Goal: Task Accomplishment & Management: Manage account settings

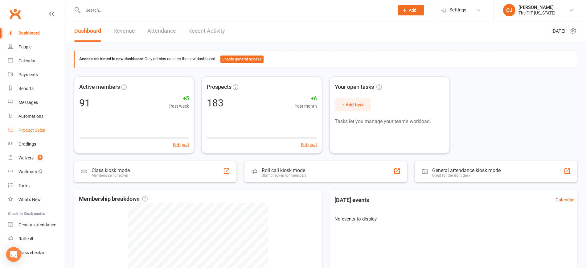
click at [26, 129] on div "Product Sales" at bounding box center [31, 130] width 26 height 5
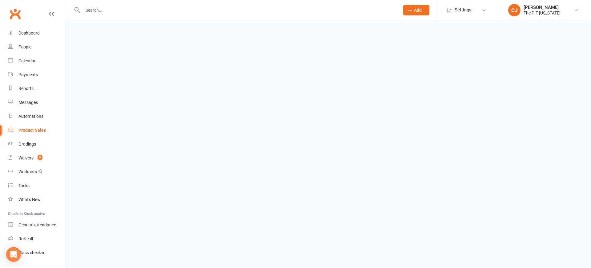
select select "100"
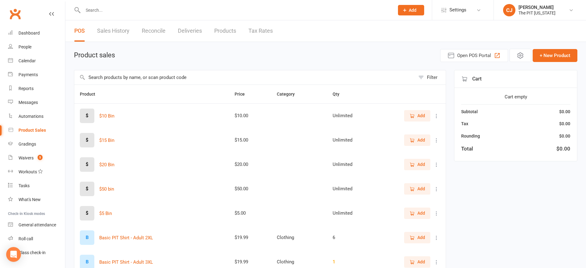
click at [120, 31] on link "Sales History" at bounding box center [113, 30] width 32 height 21
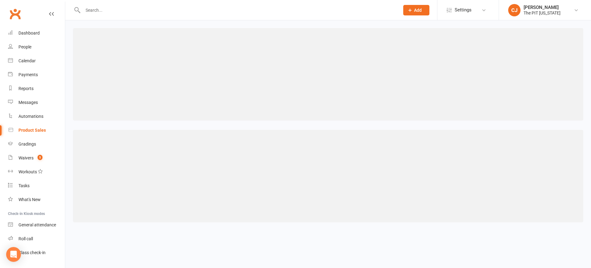
select select "100"
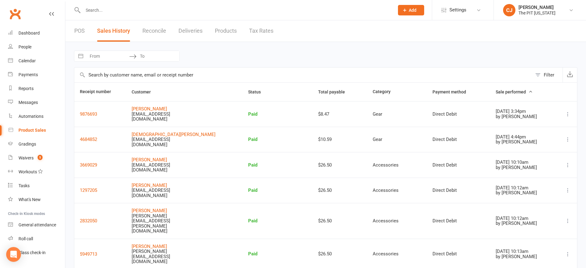
select select "6"
select select "2025"
select select "7"
select select "2025"
select select "8"
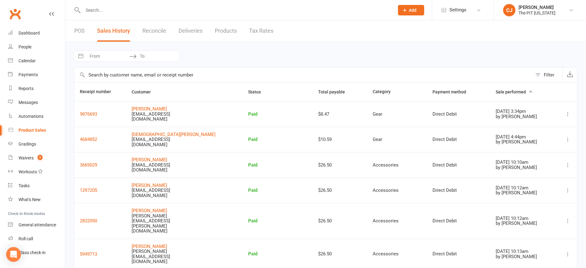
select select "2025"
select select "9"
select select "2025"
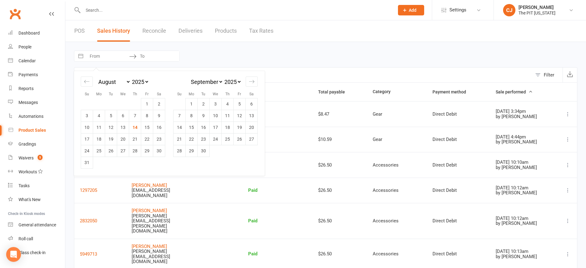
click at [118, 54] on input "From" at bounding box center [107, 56] width 43 height 10
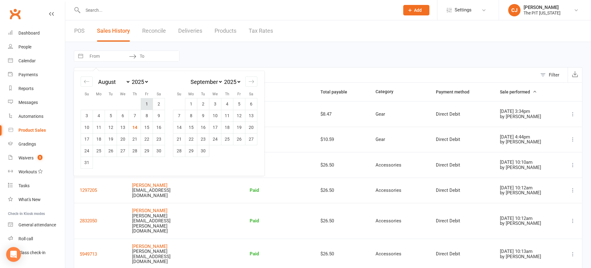
click at [144, 102] on td "1" at bounding box center [147, 104] width 12 height 12
type input "[DATE]"
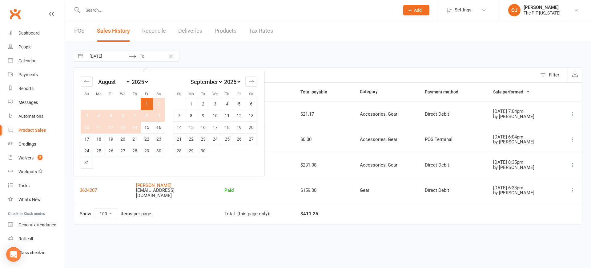
click at [135, 128] on td "14" at bounding box center [135, 127] width 12 height 12
type input "[DATE]"
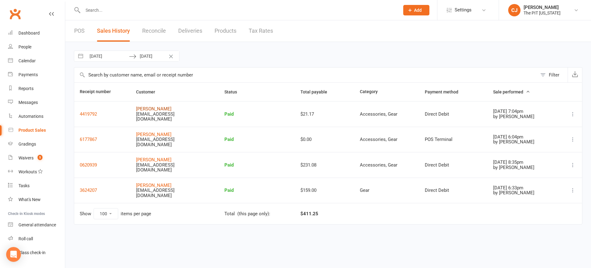
click at [151, 107] on link "[PERSON_NAME]" at bounding box center [153, 109] width 35 height 6
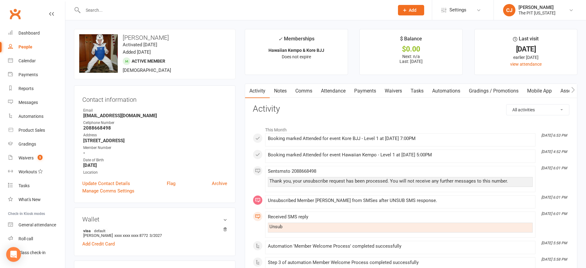
click at [372, 89] on link "Payments" at bounding box center [365, 91] width 30 height 14
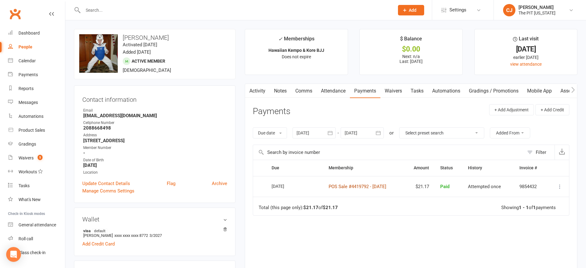
click at [359, 186] on link "POS Sale #4419792 - [DATE]" at bounding box center [357, 187] width 58 height 6
click at [36, 129] on div "Product Sales" at bounding box center [31, 130] width 26 height 5
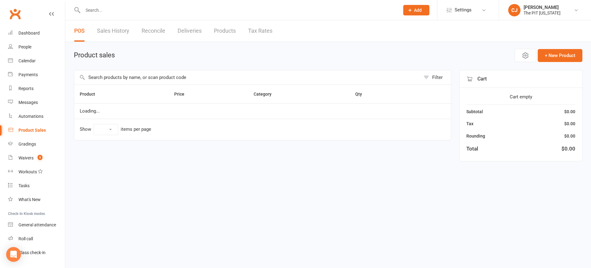
select select "100"
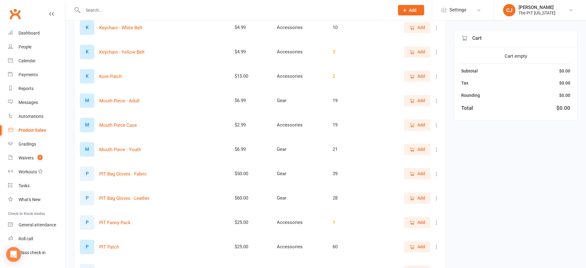
scroll to position [1741, 0]
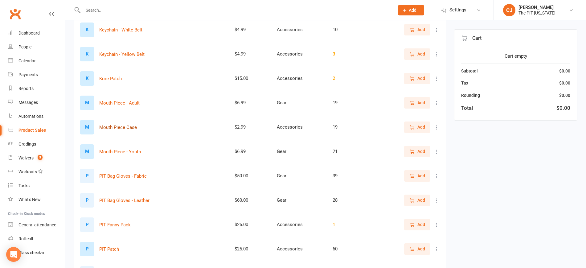
click at [132, 128] on button "Mouth Piece Case" at bounding box center [118, 127] width 38 height 7
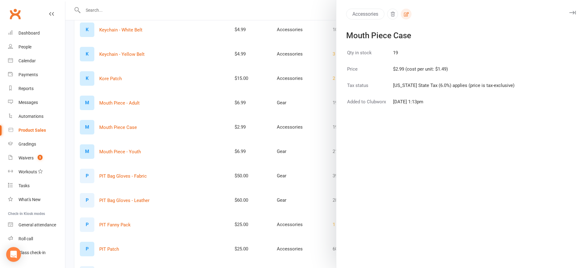
click at [404, 14] on icon "button" at bounding box center [406, 14] width 5 height 4
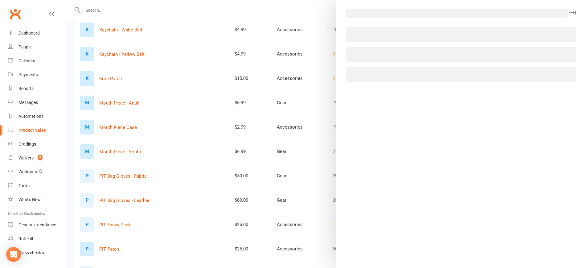
select select "3125"
select select "1370"
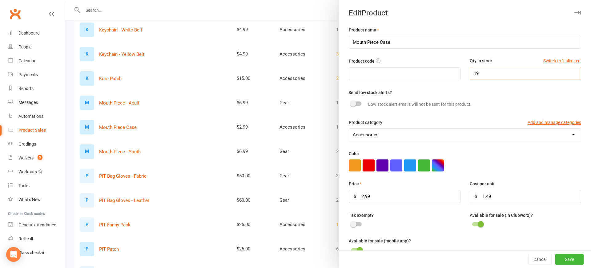
drag, startPoint x: 478, startPoint y: 78, endPoint x: 459, endPoint y: 74, distance: 19.8
click at [465, 74] on div "Qty in stock Switch to 'Unlimited' 19" at bounding box center [525, 68] width 121 height 22
type input "18"
click at [556, 258] on button "Save" at bounding box center [570, 259] width 28 height 11
